Goal: Use online tool/utility: Utilize a website feature to perform a specific function

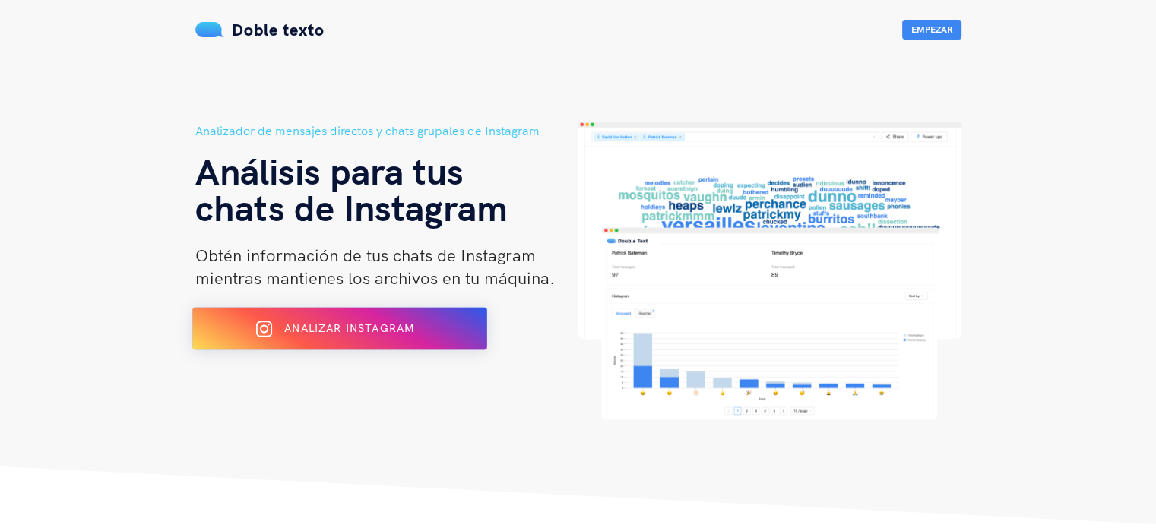
drag, startPoint x: 284, startPoint y: 350, endPoint x: 287, endPoint y: 337, distance: 13.1
click at [287, 339] on div "Analizador de mensajes directos y chats grupales de Instagram Análisis para tus…" at bounding box center [386, 271] width 383 height 299
click at [288, 325] on font "Analizar Instagram" at bounding box center [349, 329] width 130 height 14
click at [361, 324] on font "Analizar Instagram" at bounding box center [349, 329] width 130 height 14
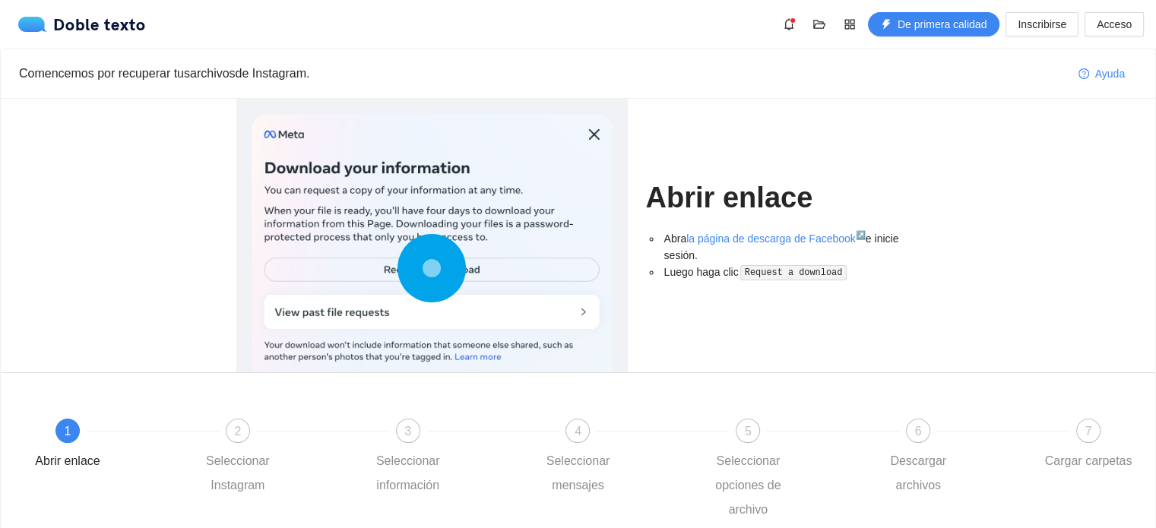
click at [461, 268] on icon at bounding box center [432, 268] width 68 height 68
click at [718, 242] on font "la página de descarga de Facebook" at bounding box center [771, 239] width 170 height 12
click at [733, 239] on font "la página de descarga de Facebook" at bounding box center [771, 239] width 170 height 12
click at [769, 274] on code "Request a download" at bounding box center [793, 272] width 106 height 15
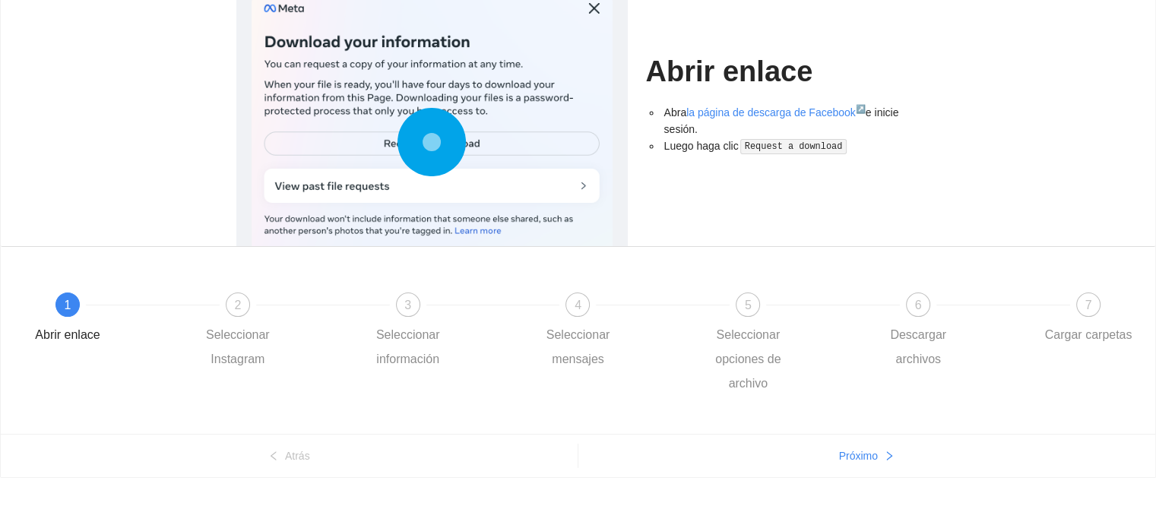
scroll to position [134, 0]
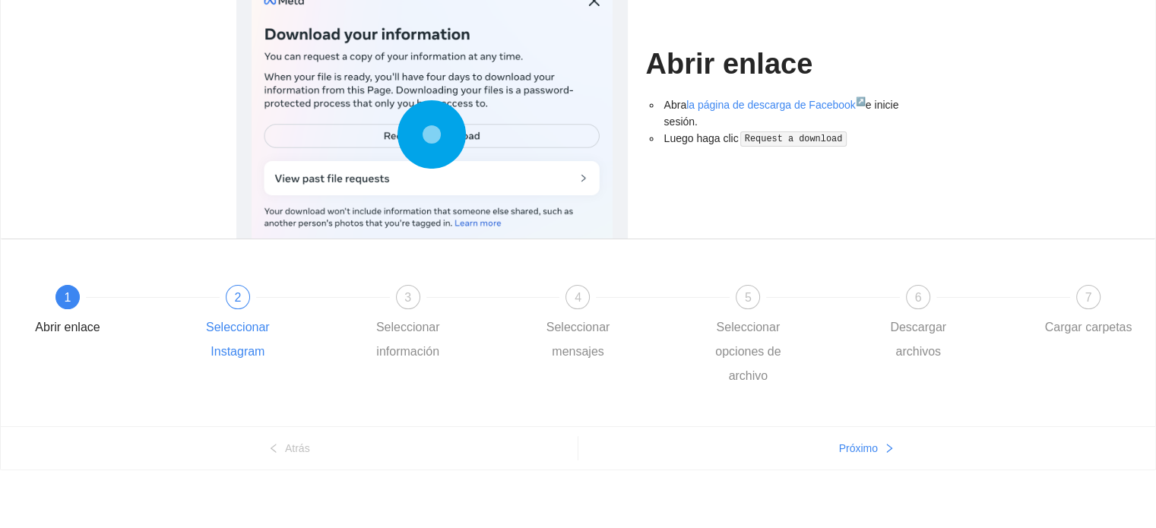
click at [249, 297] on div at bounding box center [323, 297] width 170 height 6
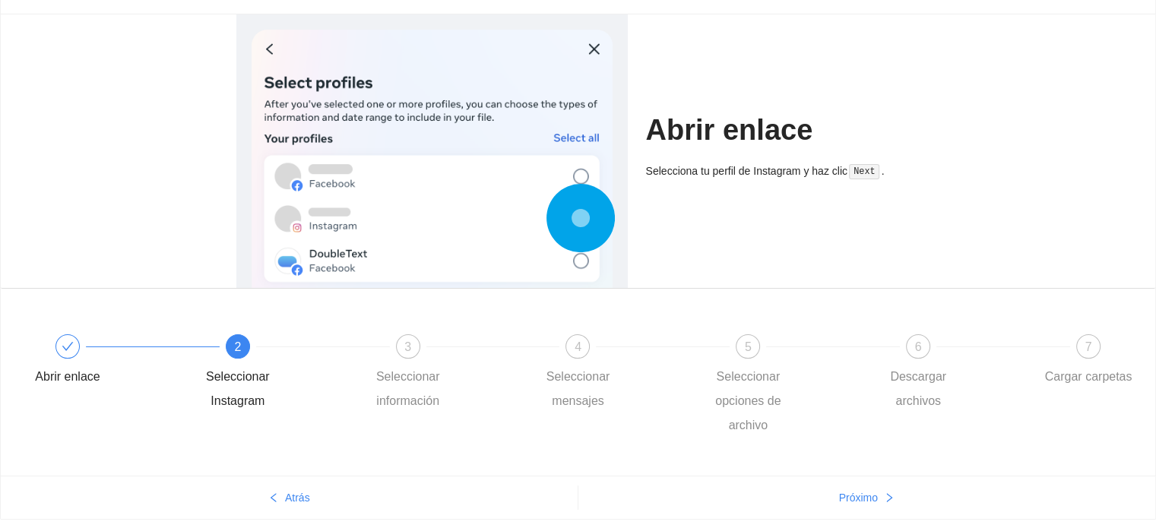
scroll to position [58, 0]
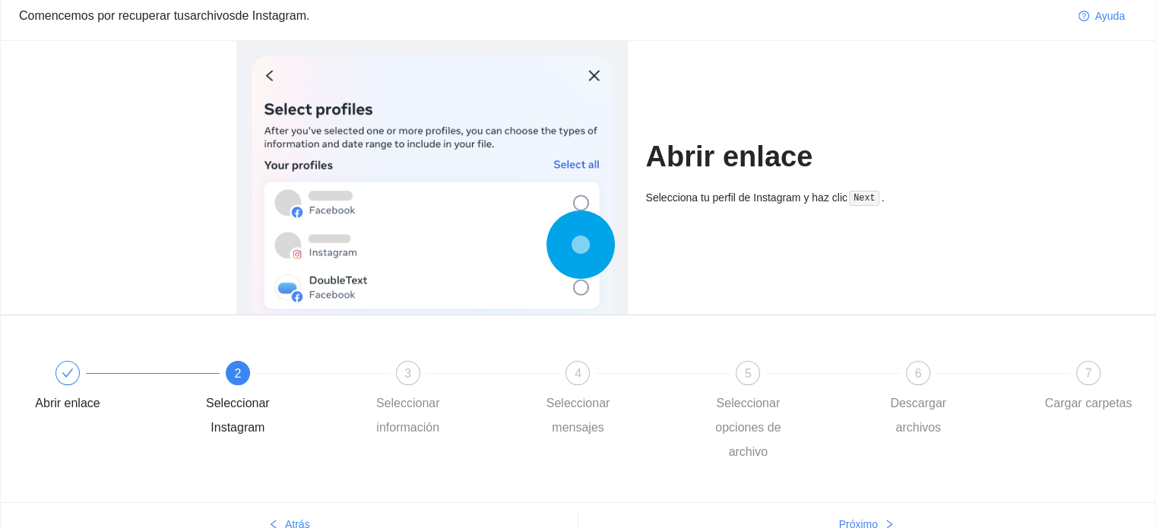
click at [868, 200] on code "Next" at bounding box center [864, 198] width 30 height 15
click at [73, 381] on div at bounding box center [67, 373] width 24 height 24
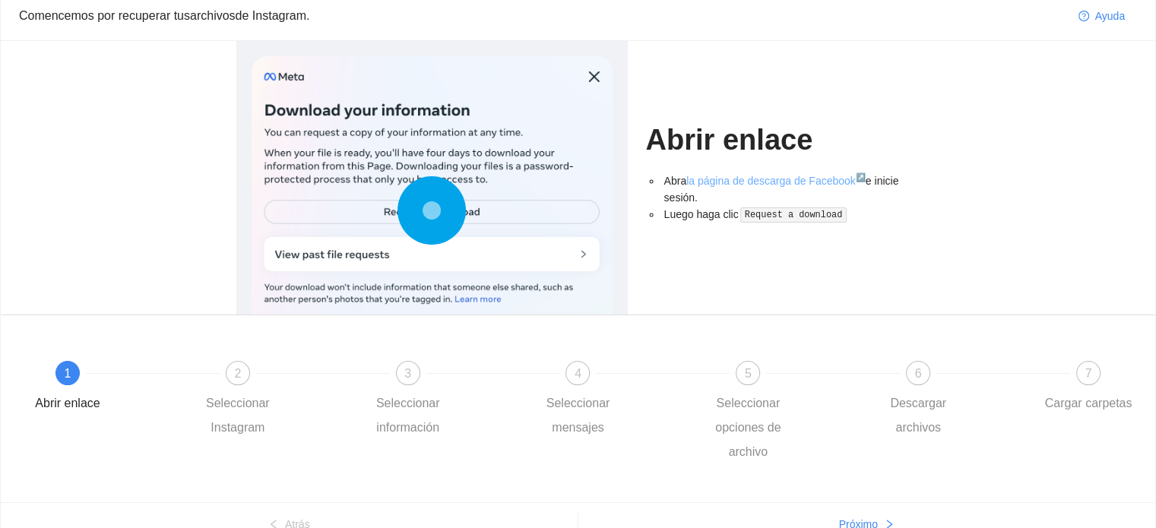
click at [811, 176] on font "la página de descarga de Facebook" at bounding box center [771, 181] width 170 height 12
click at [261, 401] on font "Seleccionar Instagram" at bounding box center [238, 415] width 64 height 37
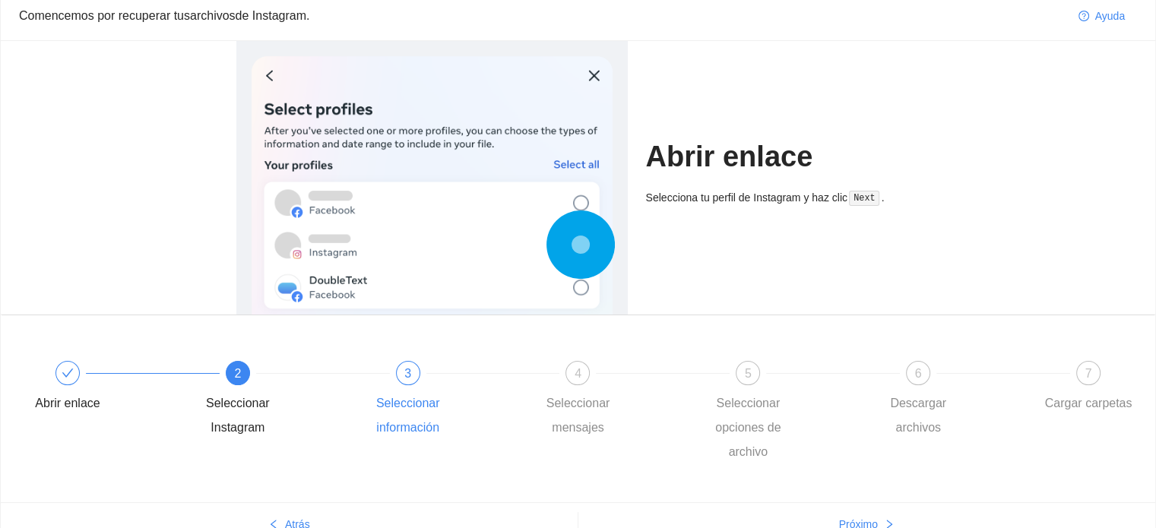
click at [406, 371] on font "3" at bounding box center [407, 373] width 7 height 13
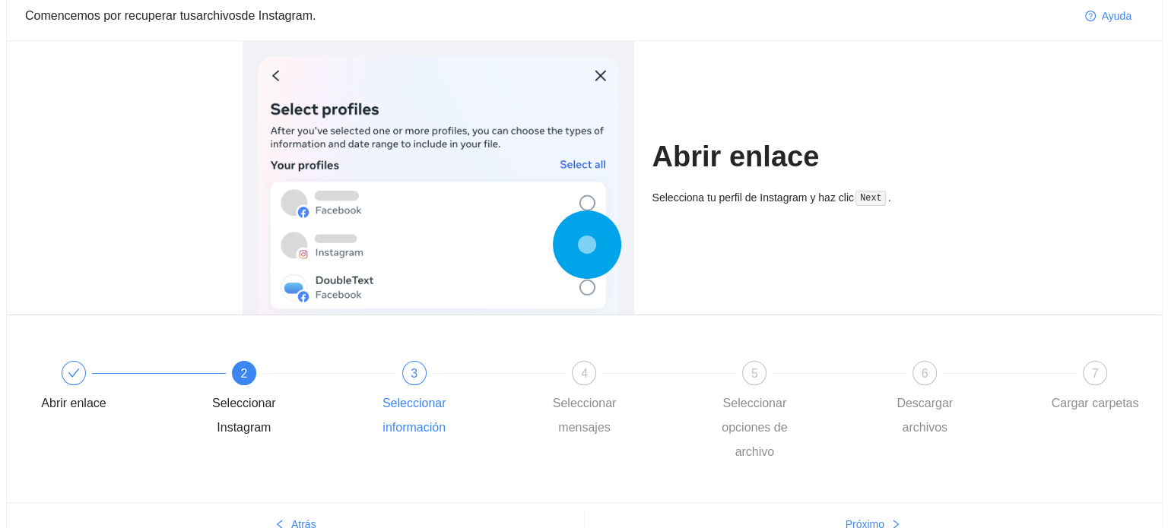
scroll to position [0, 0]
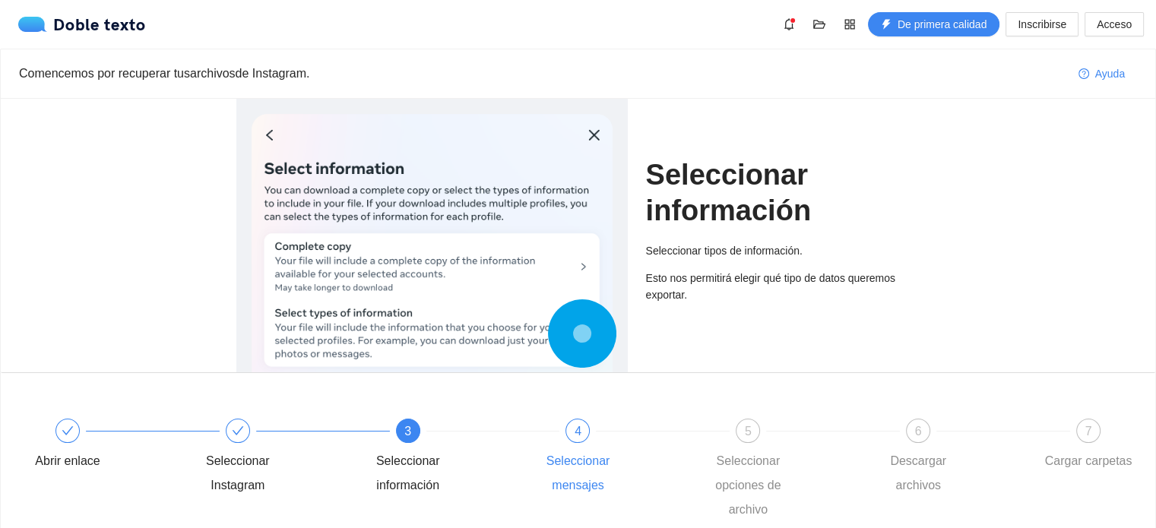
click at [569, 439] on div "4 Seleccionar mensajes" at bounding box center [619, 458] width 170 height 79
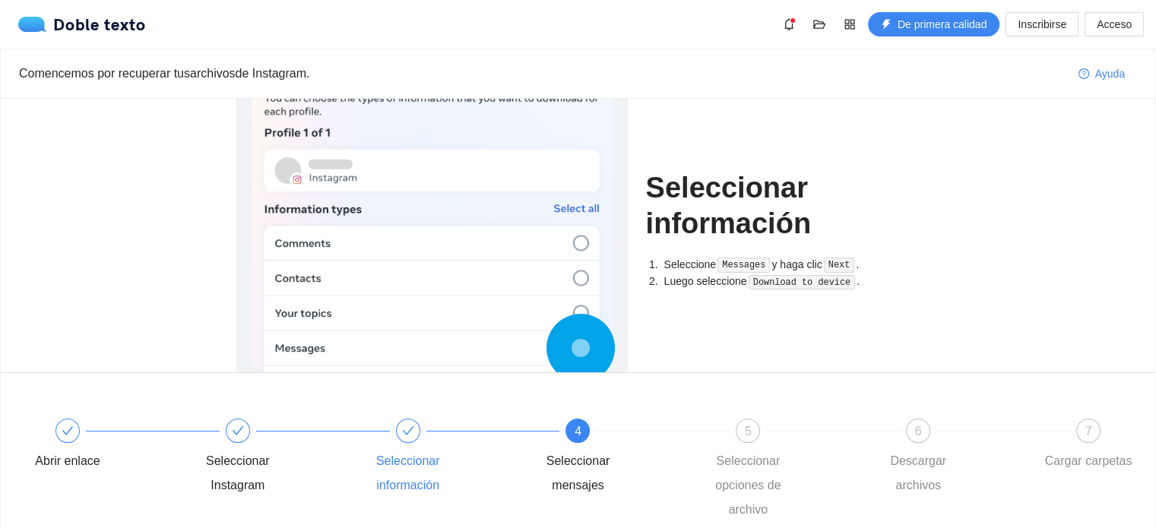
click at [402, 435] on icon "controlar" at bounding box center [408, 431] width 12 height 12
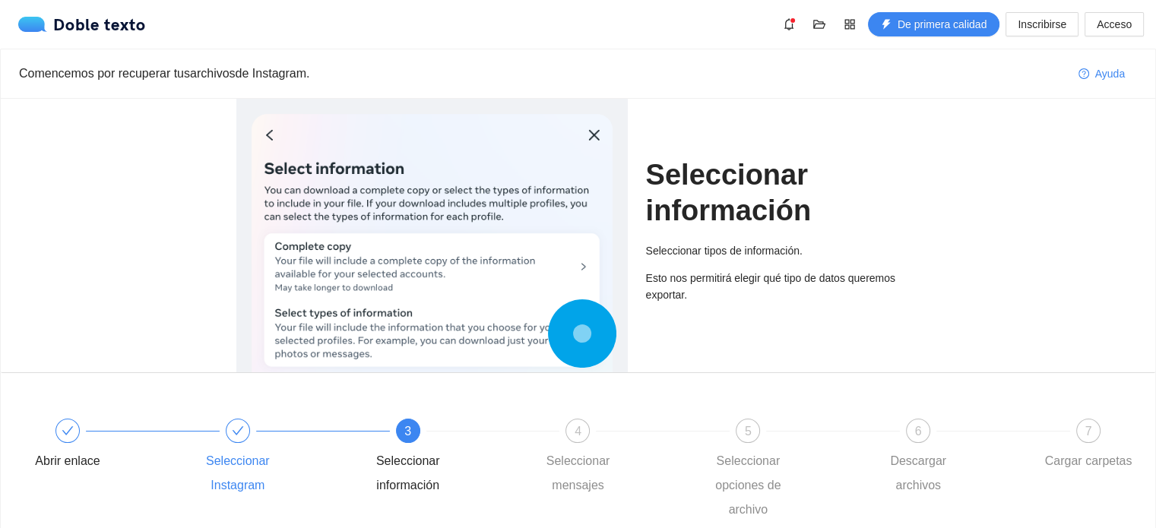
click at [243, 442] on div "Seleccionar Instagram" at bounding box center [279, 458] width 170 height 79
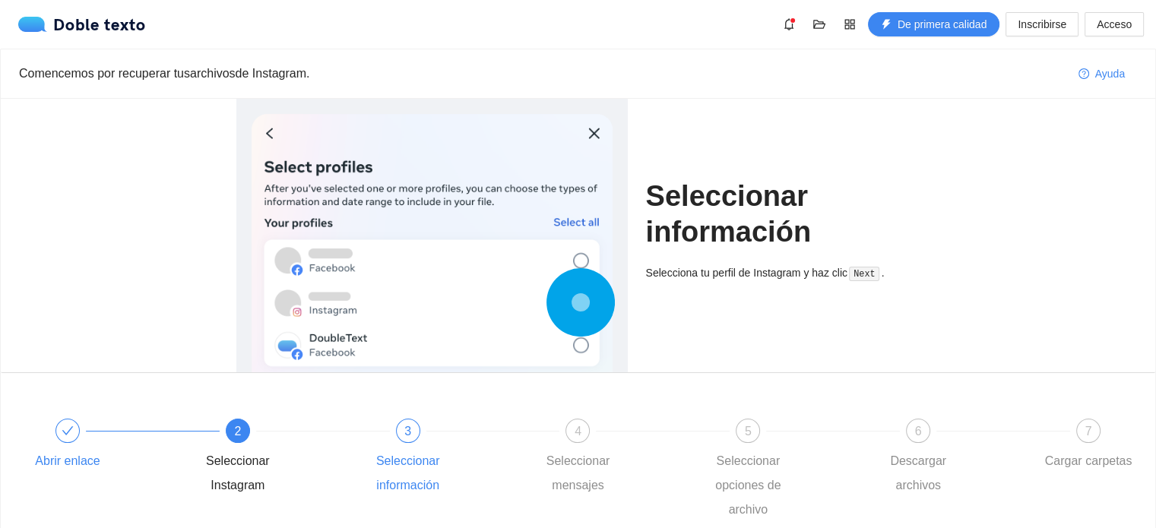
click at [52, 432] on div "Abrir enlace" at bounding box center [109, 446] width 170 height 55
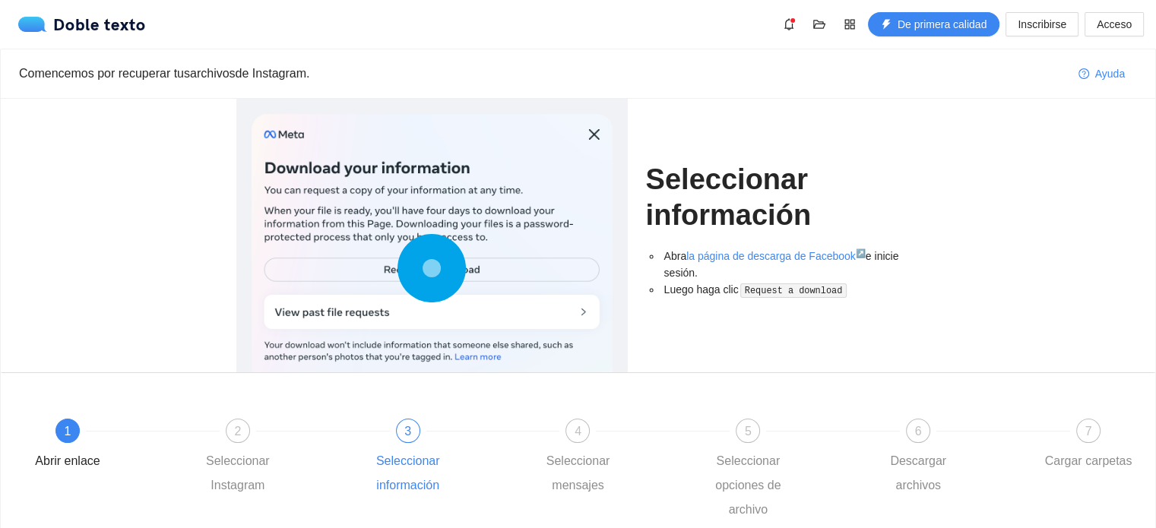
click at [404, 273] on icon at bounding box center [432, 268] width 68 height 68
click at [445, 264] on icon at bounding box center [432, 268] width 68 height 68
click at [755, 258] on font "la página de descarga de Facebook" at bounding box center [771, 256] width 170 height 12
click at [595, 430] on div at bounding box center [663, 431] width 170 height 6
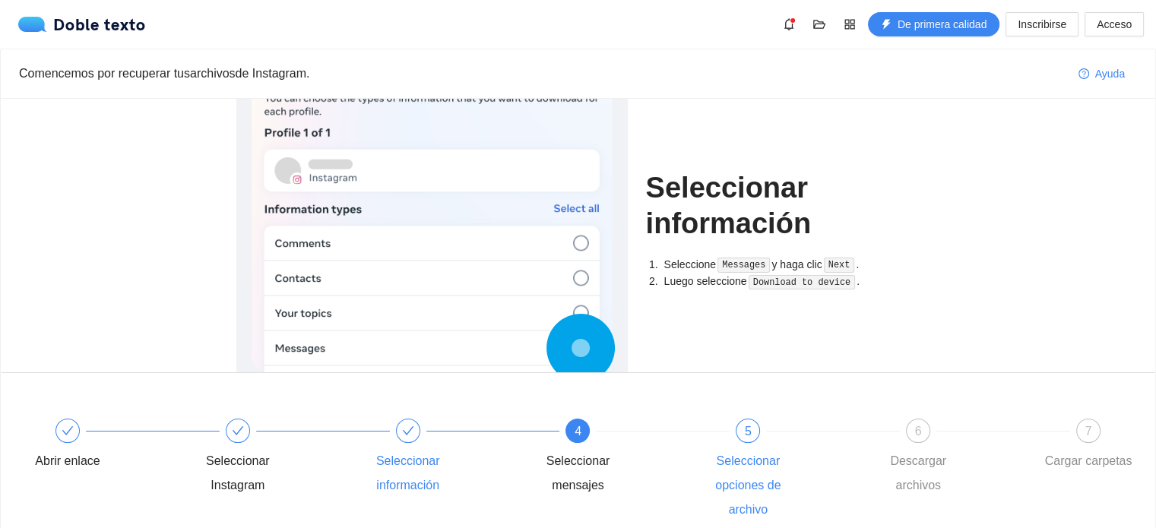
click at [758, 423] on div "5" at bounding box center [748, 431] width 24 height 24
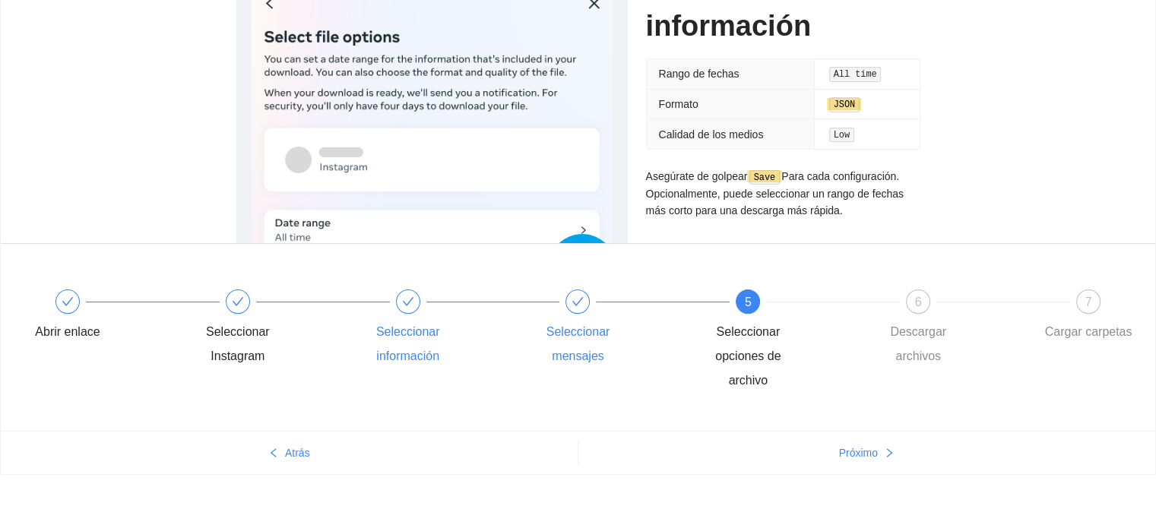
scroll to position [134, 0]
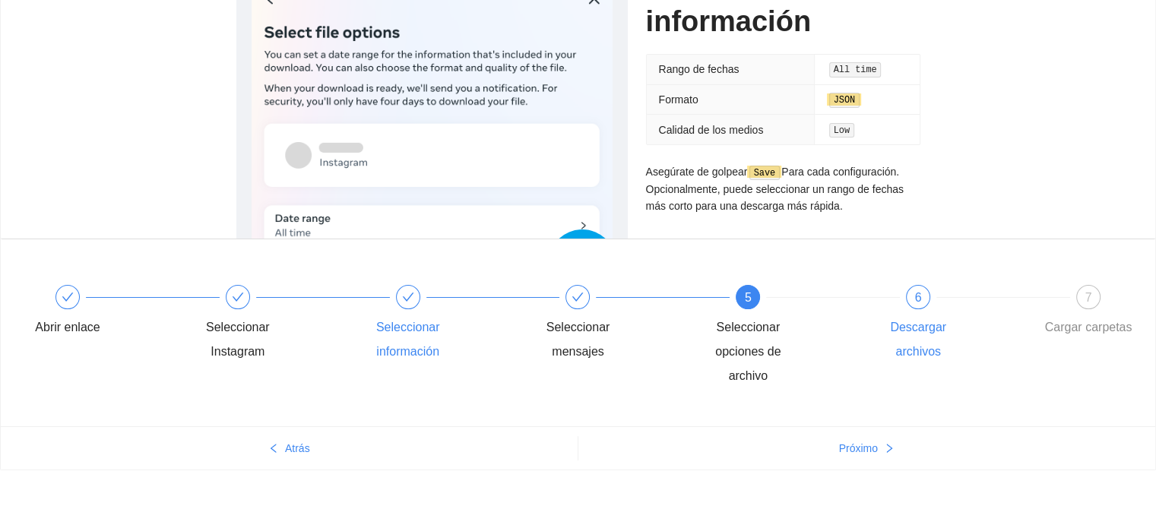
click at [937, 296] on div at bounding box center [1003, 297] width 170 height 6
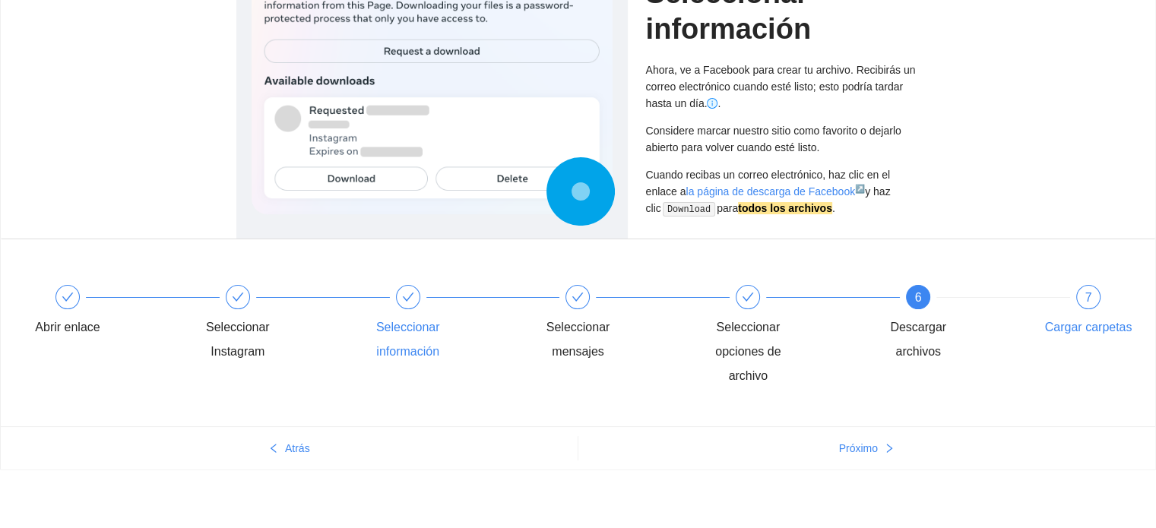
click at [1076, 300] on div "7 Cargar carpetas" at bounding box center [1088, 312] width 88 height 55
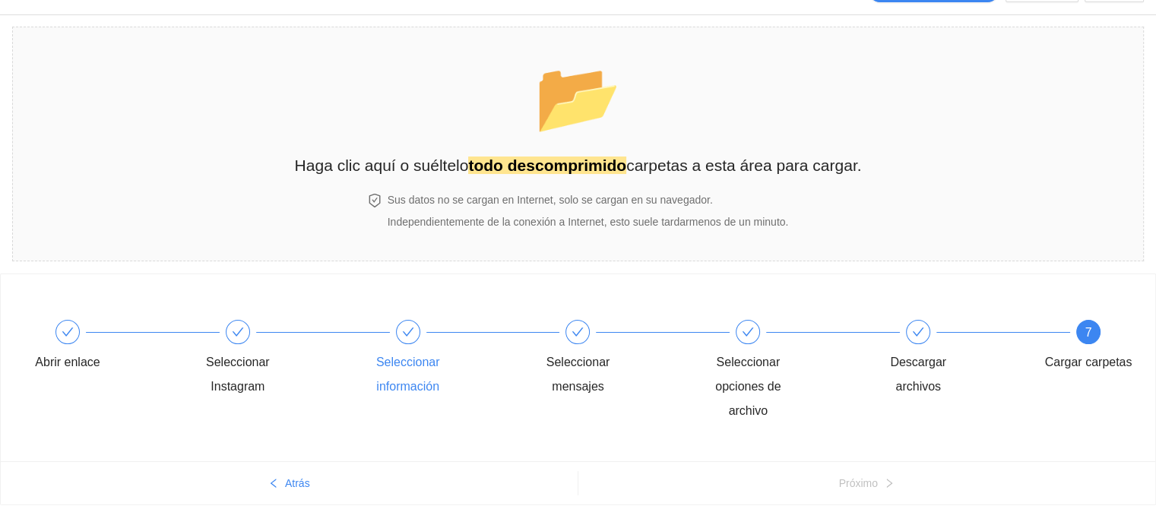
scroll to position [0, 0]
